Goal: Task Accomplishment & Management: Manage account settings

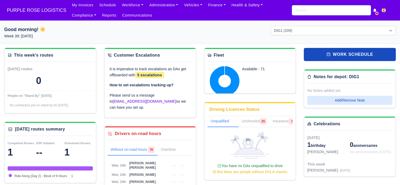
click at [302, 14] on input "search" at bounding box center [331, 10] width 79 height 10
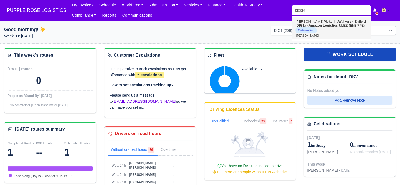
click at [305, 25] on strong "Walkers - Enfield (DIG1) - Amazon Logistics ULEZ (EN3 7PZ)" at bounding box center [330, 23] width 71 height 8
type input "Charles Pickering"
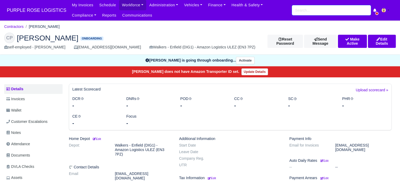
click at [303, 15] on div "My Invoices Schedule Workforce Manpower Expiring Documents Leave Requests Daily…" at bounding box center [232, 10] width 327 height 21
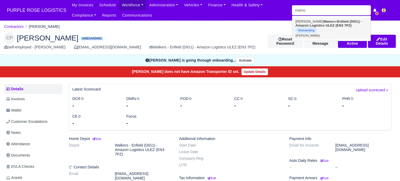
click at [323, 24] on strong "Enfield (DIG1) - Amazon Logistics ULEZ (EN3 7PZ)" at bounding box center [328, 23] width 67 height 8
type input "Faizan Mamoon"
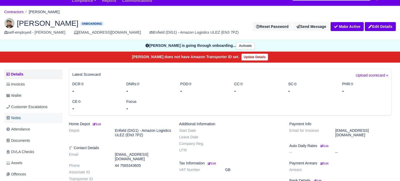
scroll to position [53, 0]
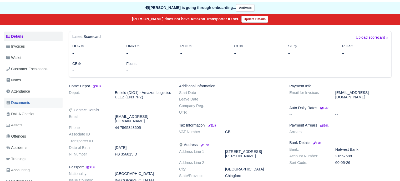
click at [33, 103] on link "Documents" at bounding box center [33, 103] width 58 height 10
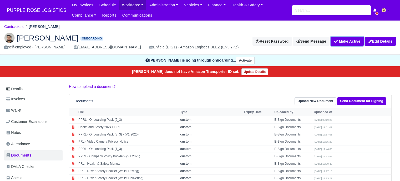
click at [346, 41] on button "Make Active" at bounding box center [347, 41] width 33 height 9
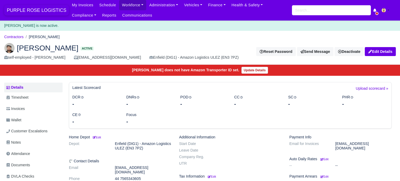
click at [42, 8] on span "PURPLE ROSE LOGISTICS" at bounding box center [36, 10] width 65 height 11
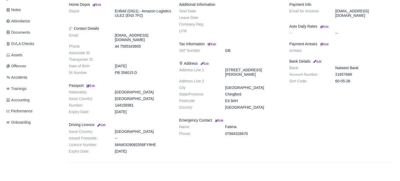
scroll to position [136, 0]
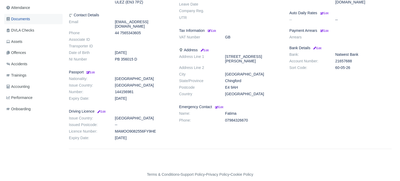
click at [31, 21] on link "Documents" at bounding box center [33, 19] width 58 height 10
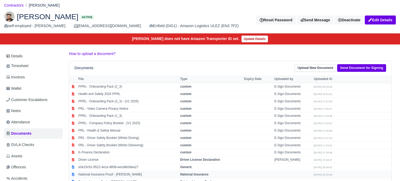
scroll to position [53, 0]
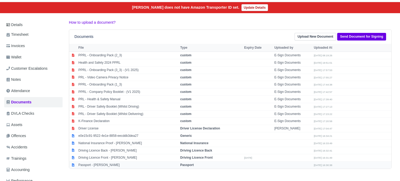
click at [191, 163] on strong "Passport" at bounding box center [186, 165] width 13 height 4
select select "passport"
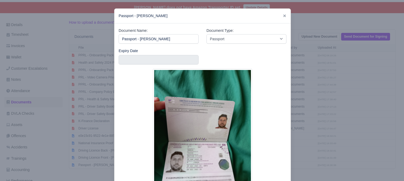
click at [339, 104] on div at bounding box center [202, 90] width 404 height 181
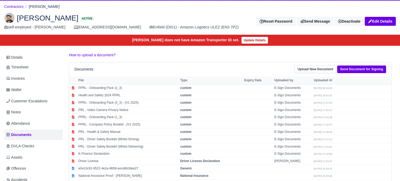
scroll to position [0, 0]
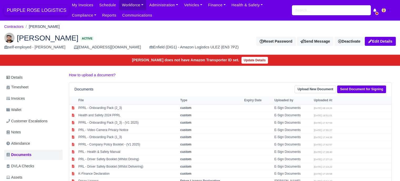
click at [38, 11] on span "PURPLE ROSE LOGISTICS" at bounding box center [36, 10] width 65 height 11
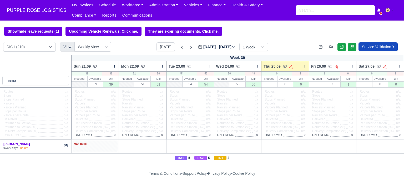
type input "mamo"
click at [101, 149] on div "Max days" at bounding box center [95, 145] width 45 height 11
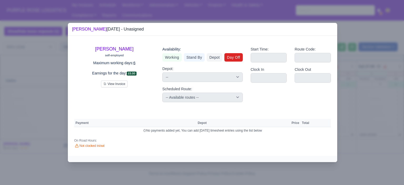
click at [233, 61] on link "Day Off" at bounding box center [233, 57] width 18 height 8
select select
select select "na"
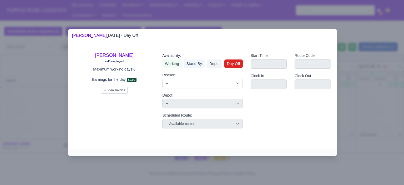
click at [358, 92] on div at bounding box center [202, 92] width 404 height 185
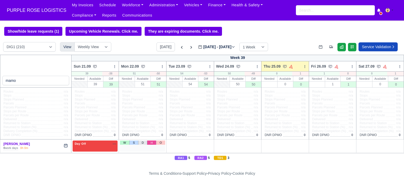
drag, startPoint x: 149, startPoint y: 142, endPoint x: 147, endPoint y: 145, distance: 3.7
click at [149, 142] on link "H" at bounding box center [151, 142] width 9 height 4
click at [158, 146] on div "Available" at bounding box center [161, 144] width 6 height 4
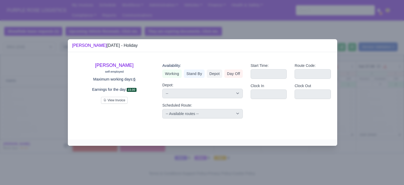
drag, startPoint x: 234, startPoint y: 74, endPoint x: 247, endPoint y: 80, distance: 14.2
click at [234, 74] on link "Day Off" at bounding box center [233, 73] width 18 height 8
select select
select select "na"
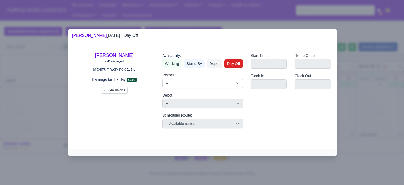
click at [355, 111] on div at bounding box center [202, 92] width 404 height 185
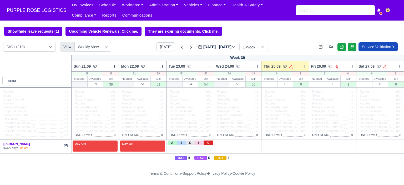
click at [205, 144] on link "O" at bounding box center [208, 142] width 9 height 4
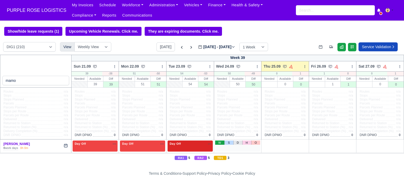
click at [220, 142] on link "W" at bounding box center [219, 142] width 9 height 4
click at [299, 144] on link "O" at bounding box center [303, 142] width 9 height 4
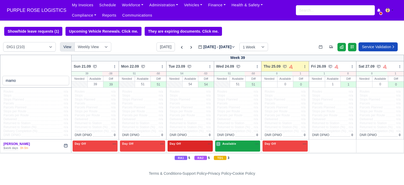
click at [234, 145] on span "Available" at bounding box center [229, 144] width 16 height 4
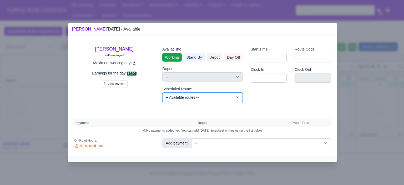
click at [214, 97] on select "-- Available routes -- Standard Parcel - Block of 6 Hours - (SD6) AmFlex RTS Ve…" at bounding box center [202, 97] width 80 height 9
select select "6"
click at [162, 93] on select "-- Available routes -- Standard Parcel - Block of 6 Hours - (SD6) AmFlex RTS Ve…" at bounding box center [202, 97] width 80 height 9
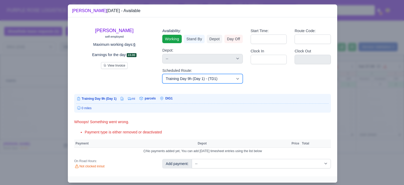
scroll to position [10, 0]
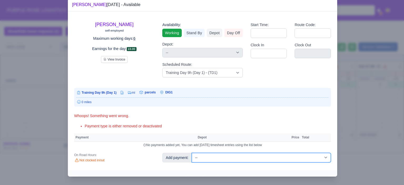
click at [278, 155] on select "-- Additional Hour Support (£14.50) Additional Hour Support (Walkers) (£13.50) …" at bounding box center [261, 157] width 139 height 9
select select "103"
click at [192, 153] on select "-- Additional Hour Support (£14.50) Additional Hour Support (Walkers) (£13.50) …" at bounding box center [261, 157] width 139 height 9
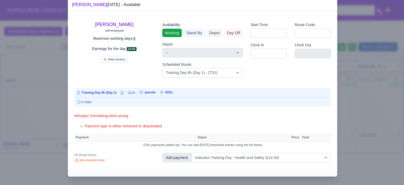
select select "1"
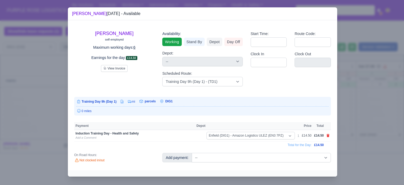
scroll to position [0, 0]
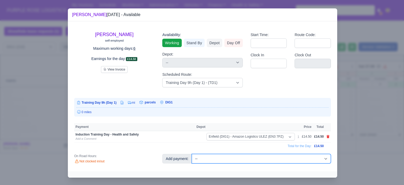
click at [272, 156] on select "-- Additional Hour Support (£14.50) Additional Hour Support (Walkers) (£13.50) …" at bounding box center [261, 158] width 139 height 9
select select "85"
click at [192, 154] on select "-- Additional Hour Support (£14.50) Additional Hour Support (Walkers) (£13.50) …" at bounding box center [261, 158] width 139 height 9
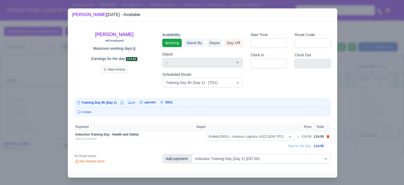
select select "1"
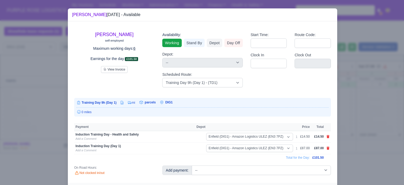
click at [361, 124] on div at bounding box center [202, 92] width 404 height 185
